Goal: Task Accomplishment & Management: Use online tool/utility

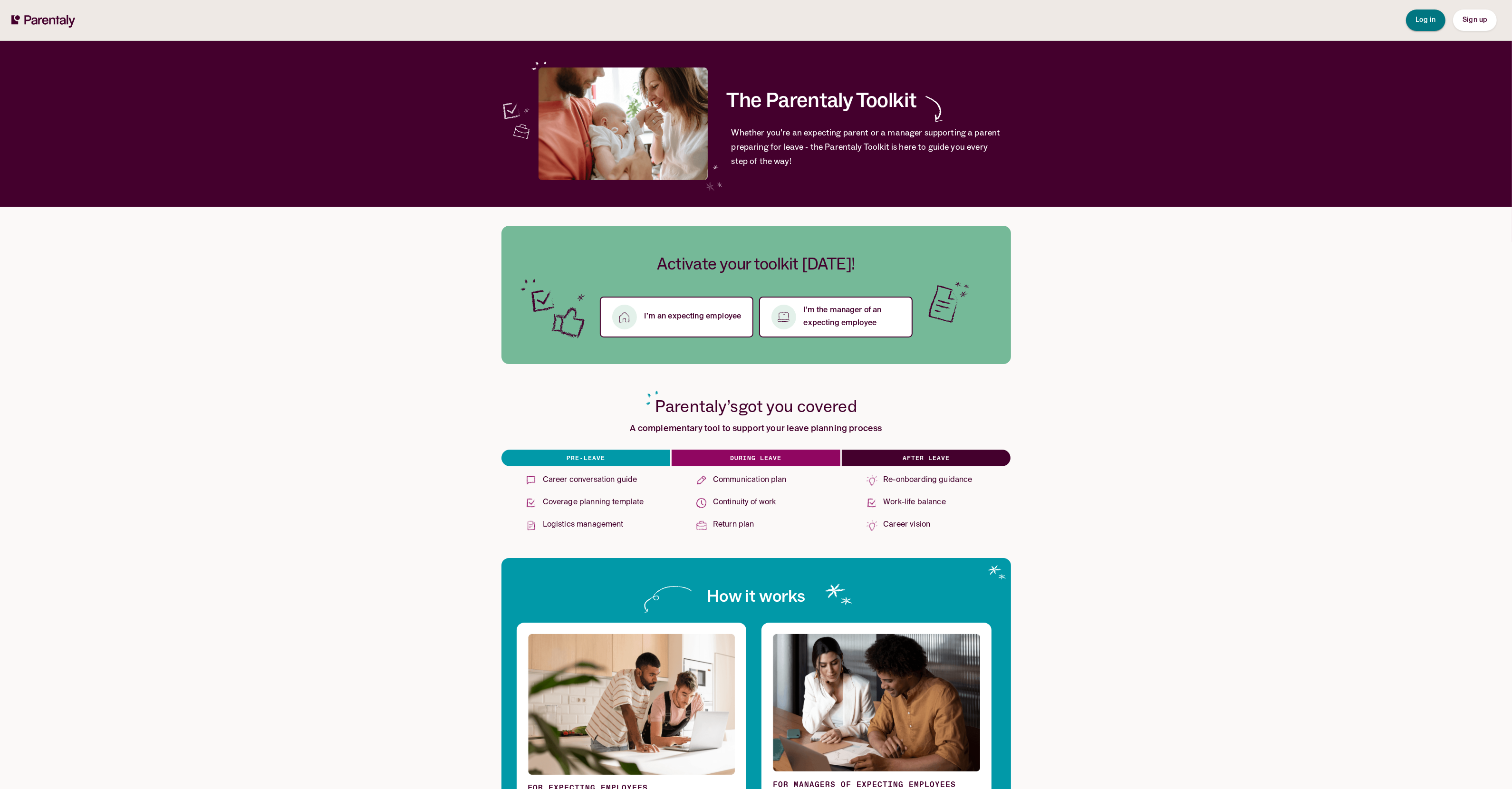
click at [1417, 18] on span "Log in" at bounding box center [1426, 20] width 20 height 7
click at [1427, 26] on button "Log in" at bounding box center [1426, 20] width 40 height 21
